Goal: Download file/media

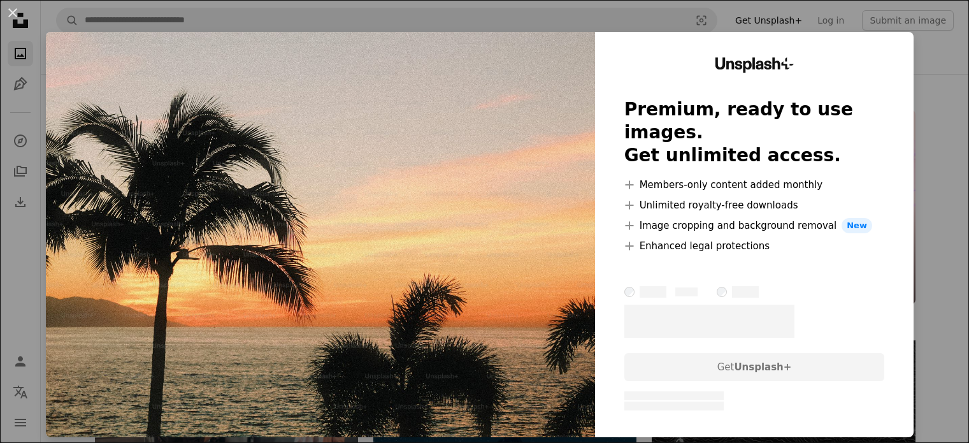
scroll to position [1912, 0]
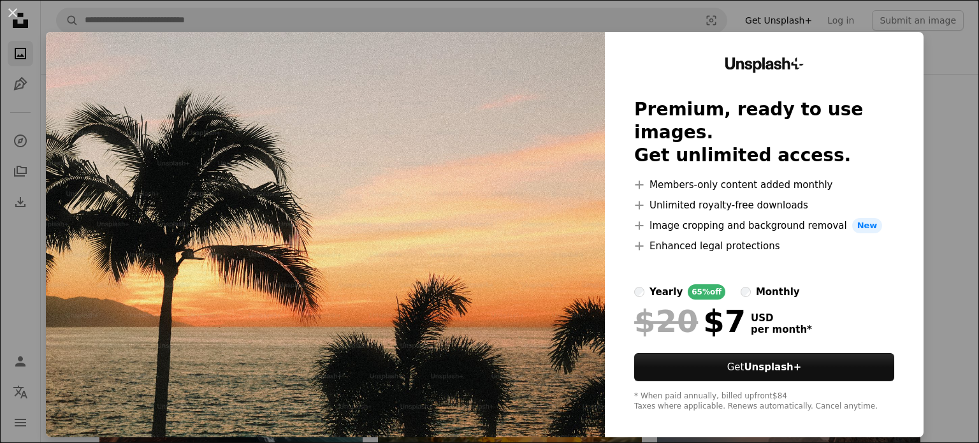
click at [934, 145] on div "An X shape Unsplash+ Premium, ready to use images. Get unlimited access. A plus…" at bounding box center [489, 221] width 979 height 443
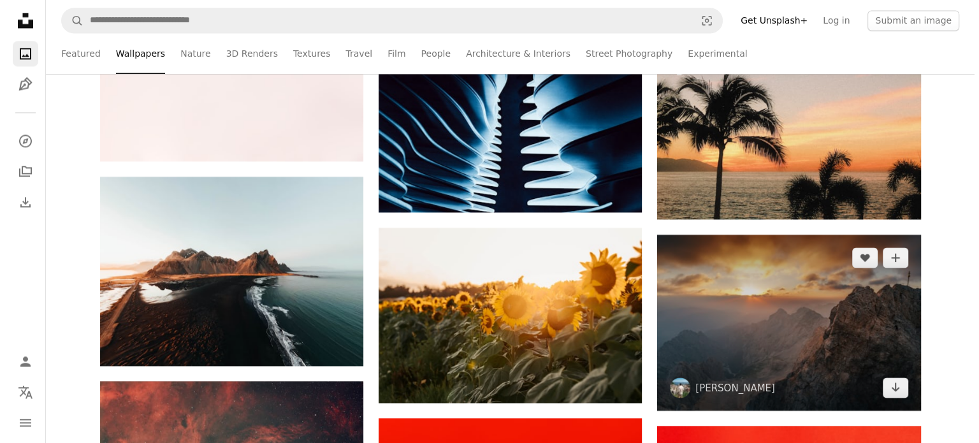
scroll to position [2039, 0]
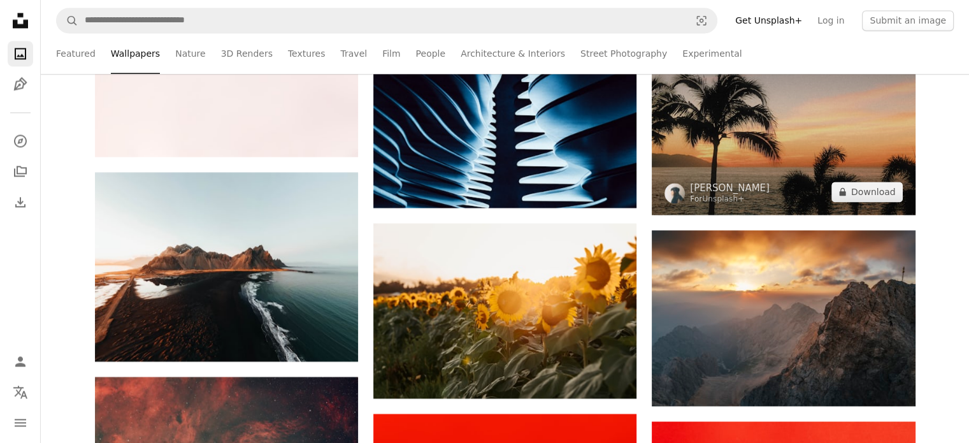
click at [795, 133] on img at bounding box center [783, 126] width 263 height 175
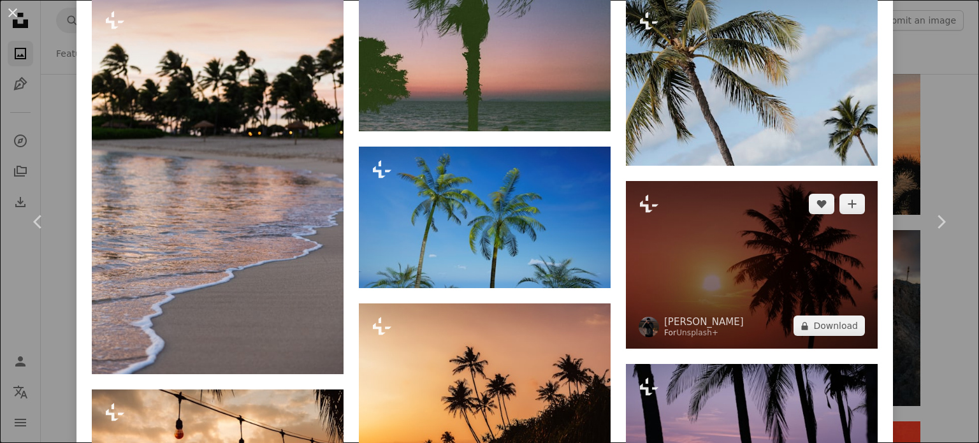
scroll to position [3556, 0]
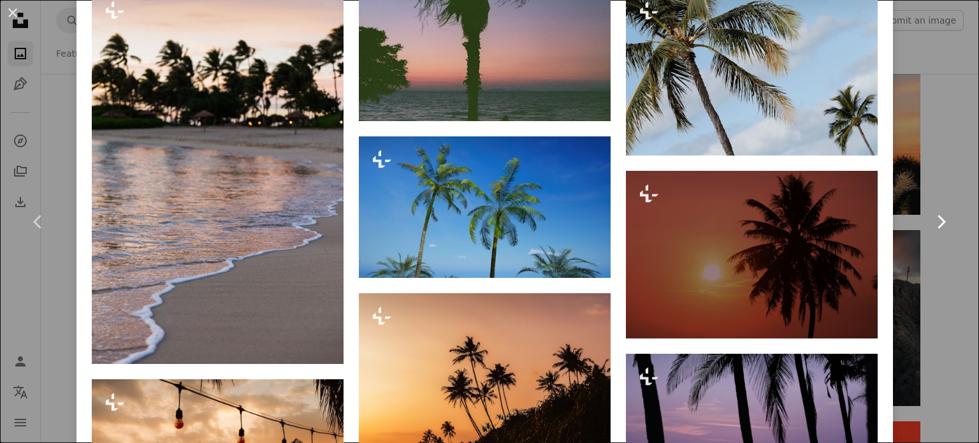
click at [939, 273] on link "Chevron right" at bounding box center [940, 222] width 76 height 122
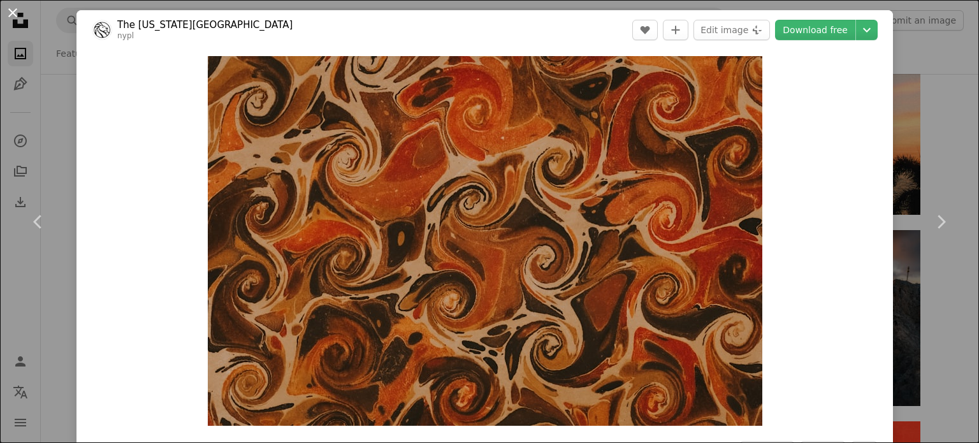
click at [18, 11] on button "An X shape" at bounding box center [12, 12] width 15 height 15
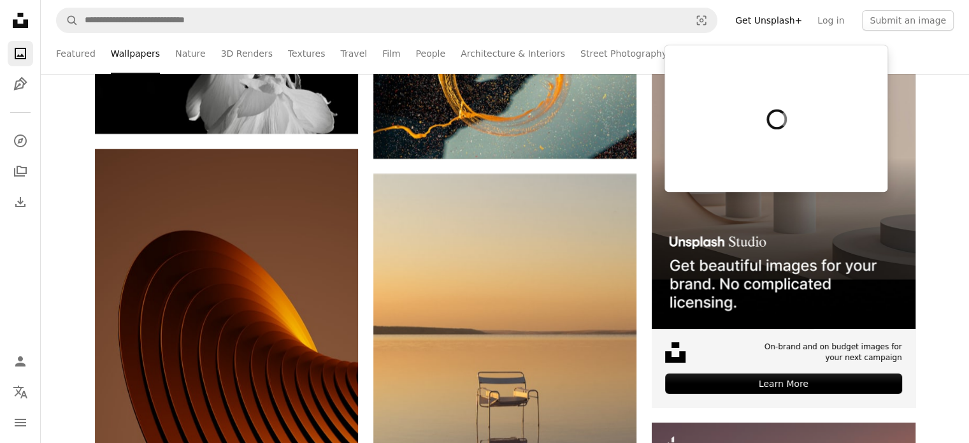
scroll to position [4843, 0]
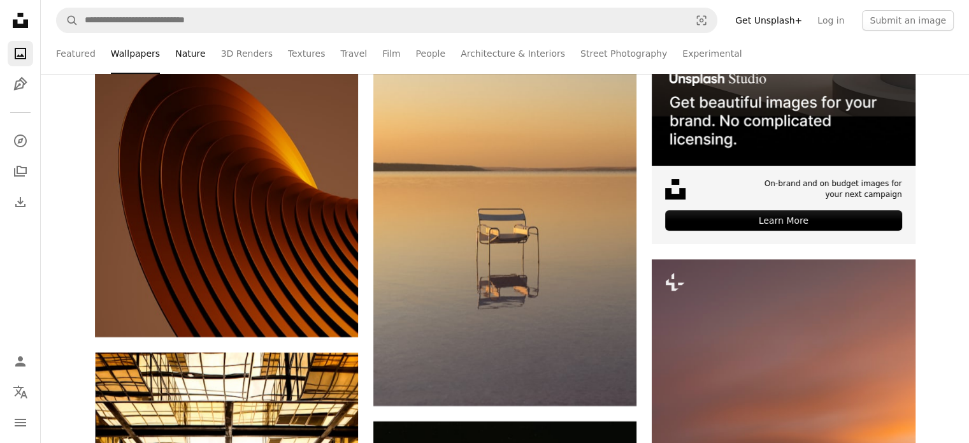
click at [187, 57] on link "Nature" at bounding box center [190, 53] width 30 height 41
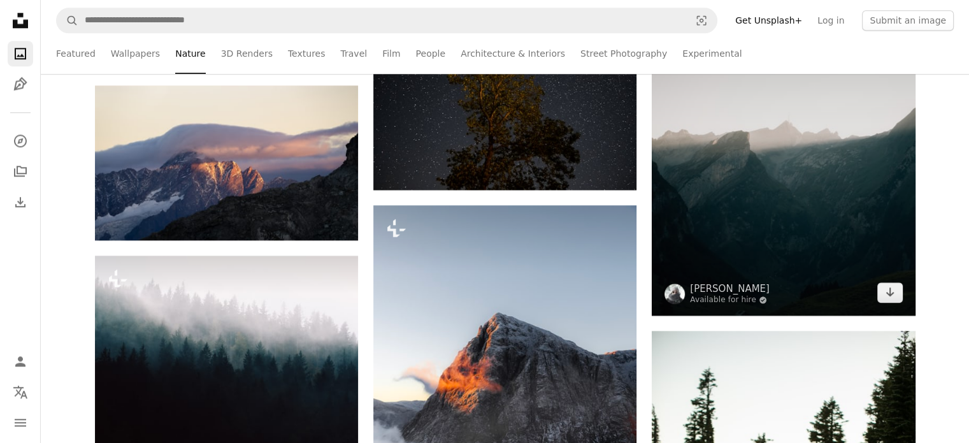
scroll to position [1529, 0]
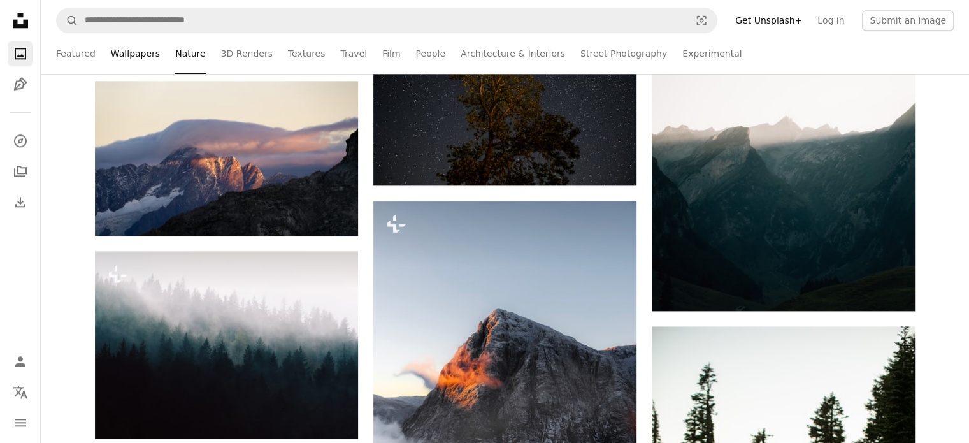
click at [130, 54] on link "Wallpapers" at bounding box center [135, 53] width 49 height 41
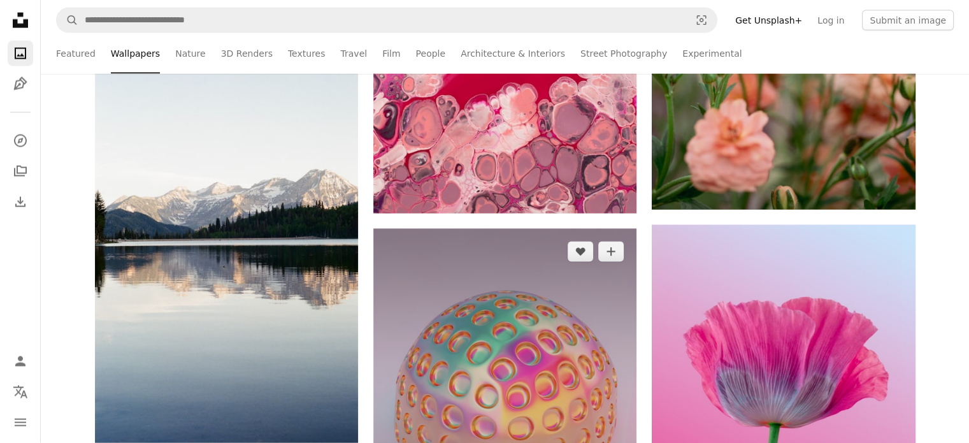
scroll to position [17589, 0]
